Goal: Use online tool/utility: Utilize a website feature to perform a specific function

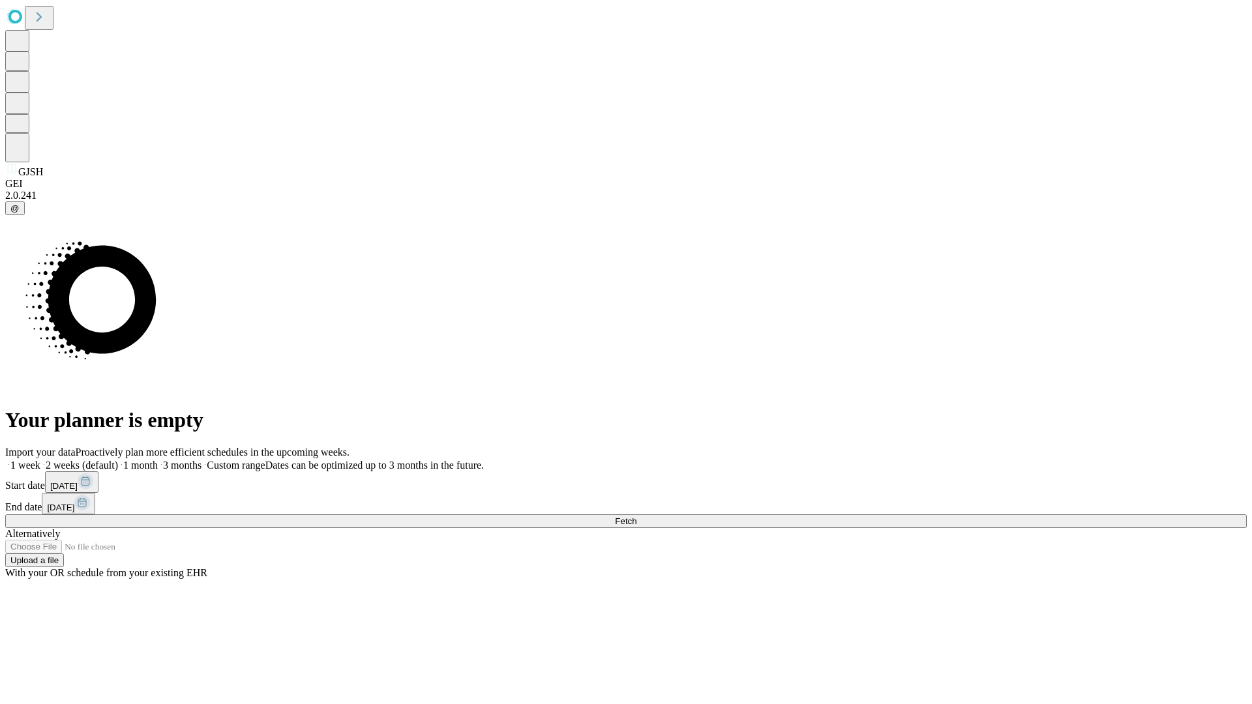
click at [637, 517] on span "Fetch" at bounding box center [626, 522] width 22 height 10
